Goal: Task Accomplishment & Management: Manage account settings

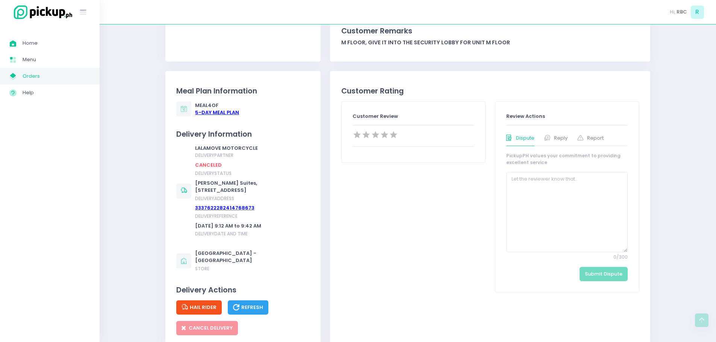
scroll to position [38, 0]
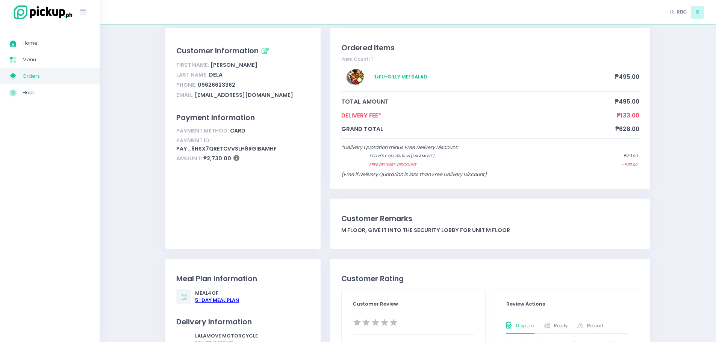
click at [26, 76] on span "Orders" at bounding box center [57, 76] width 68 height 10
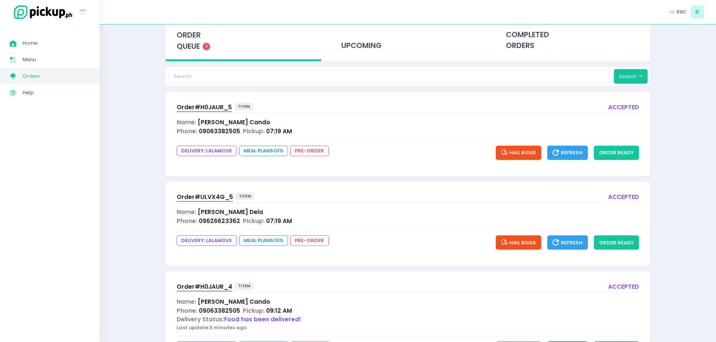
scroll to position [191, 0]
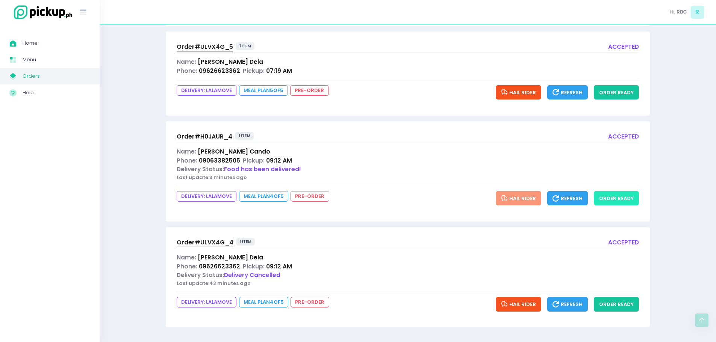
click at [636, 200] on button "order ready" at bounding box center [616, 198] width 45 height 14
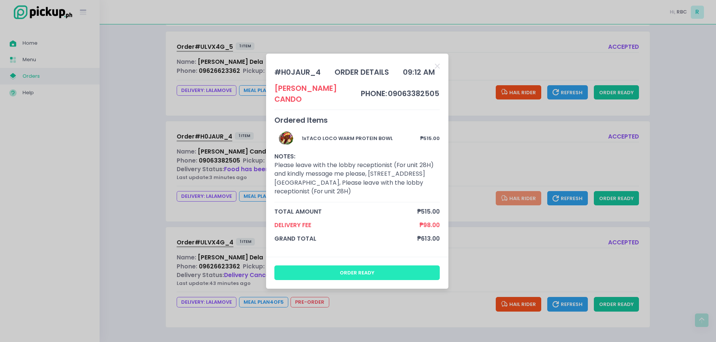
click at [365, 269] on button "order ready" at bounding box center [356, 273] width 165 height 14
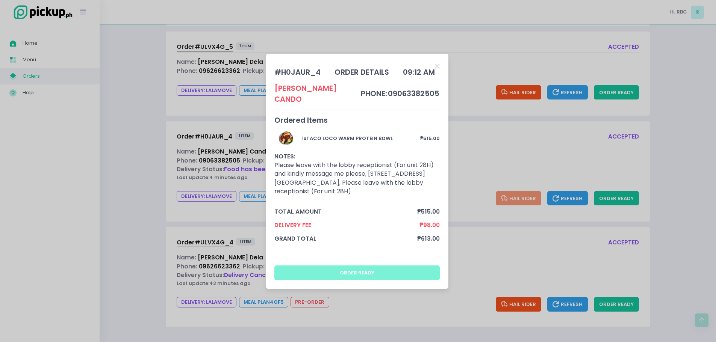
scroll to position [0, 0]
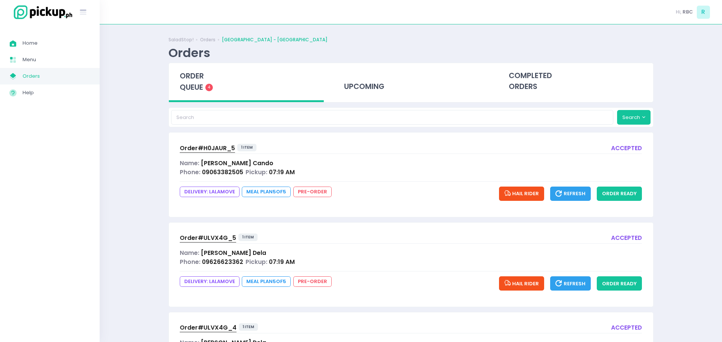
click at [353, 204] on div "Order# H0JAUR_5 1 item accepted Name: [PERSON_NAME] Phone: 09063382505 Pickup: …" at bounding box center [411, 175] width 484 height 84
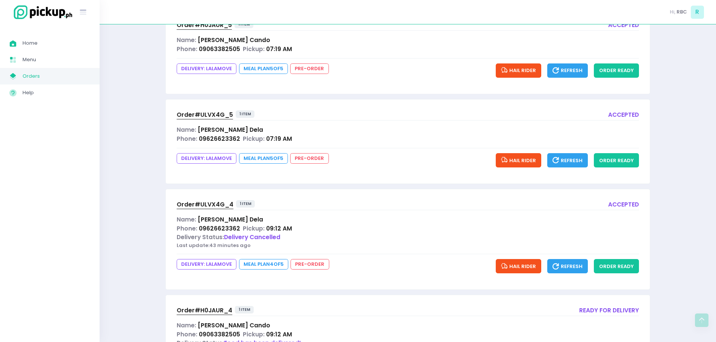
scroll to position [191, 0]
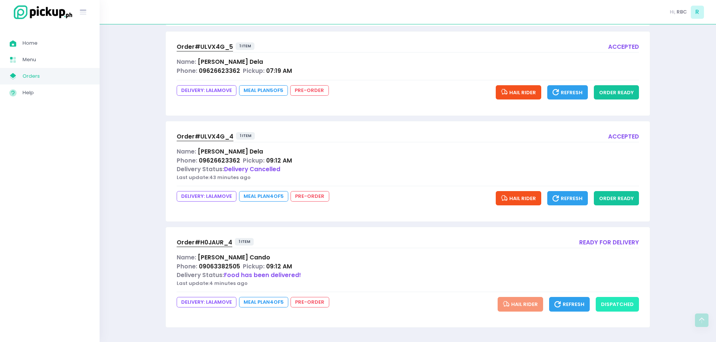
click at [621, 303] on button "dispatched" at bounding box center [617, 304] width 43 height 14
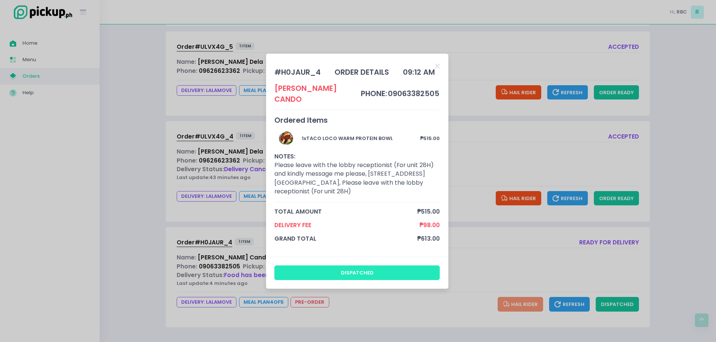
click at [380, 268] on button "dispatched" at bounding box center [356, 273] width 165 height 14
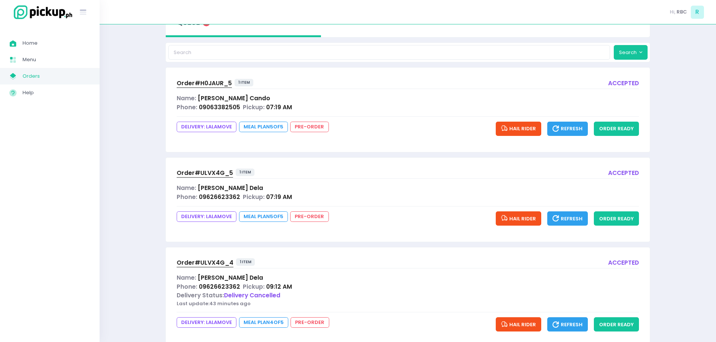
scroll to position [85, 0]
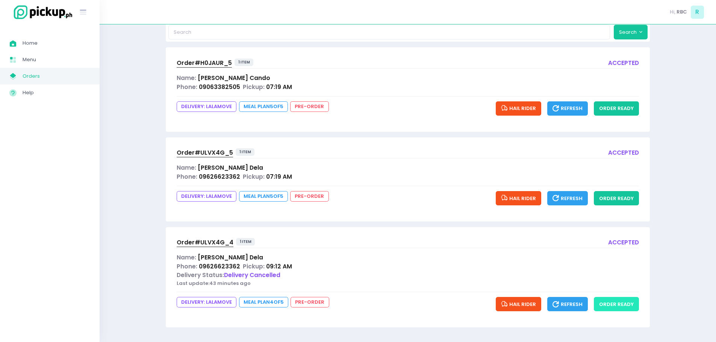
click at [613, 300] on button "order ready" at bounding box center [616, 304] width 45 height 14
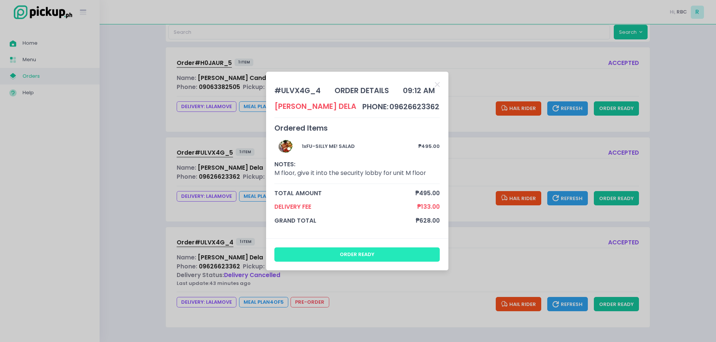
click at [378, 249] on button "order ready" at bounding box center [356, 255] width 165 height 14
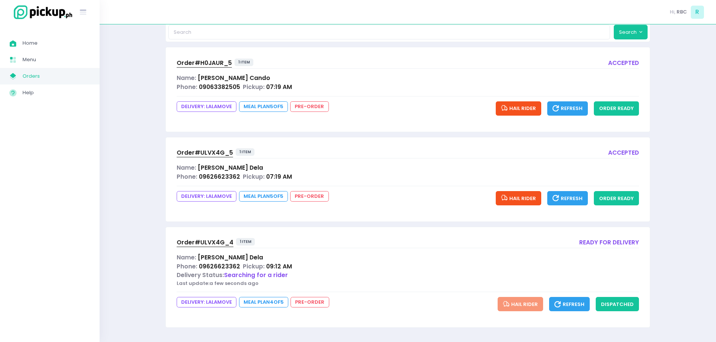
click at [209, 240] on span "Order# ULVX4G_4" at bounding box center [205, 243] width 57 height 8
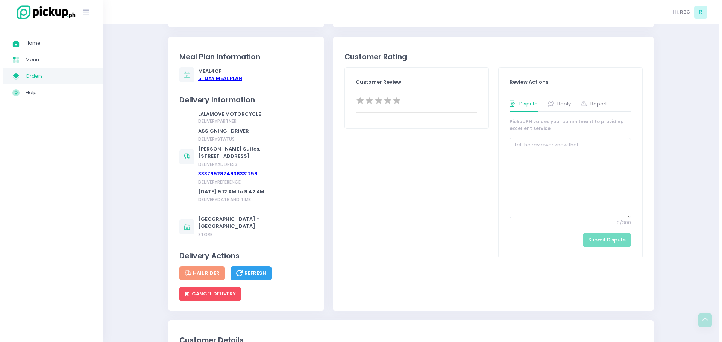
scroll to position [376, 0]
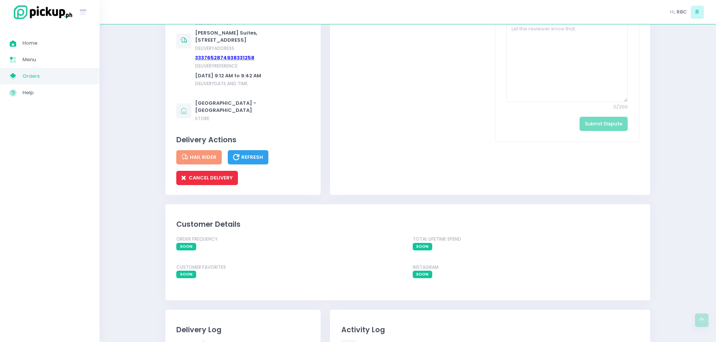
click at [215, 185] on button "CANCEL DELIVERY" at bounding box center [207, 178] width 62 height 14
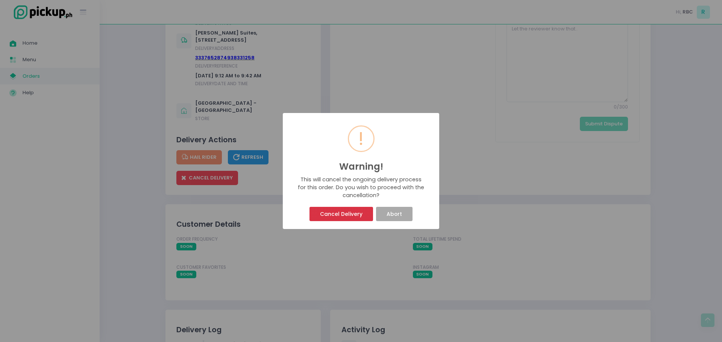
click at [319, 211] on button "Cancel Delivery" at bounding box center [340, 214] width 63 height 14
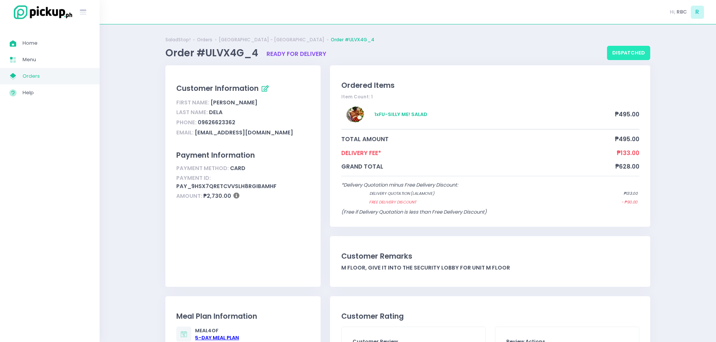
click at [614, 55] on button "dispatched" at bounding box center [628, 53] width 43 height 14
